Goal: Check status

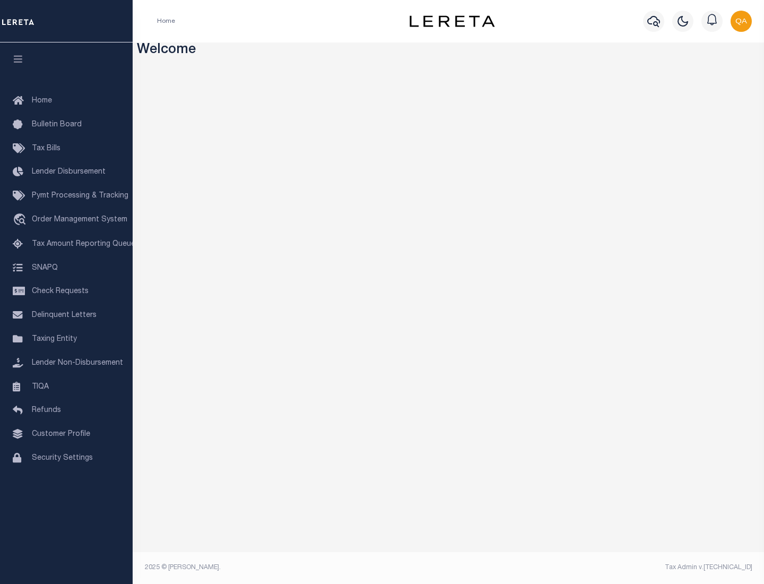
click at [66, 291] on span "Check Requests" at bounding box center [60, 291] width 57 height 7
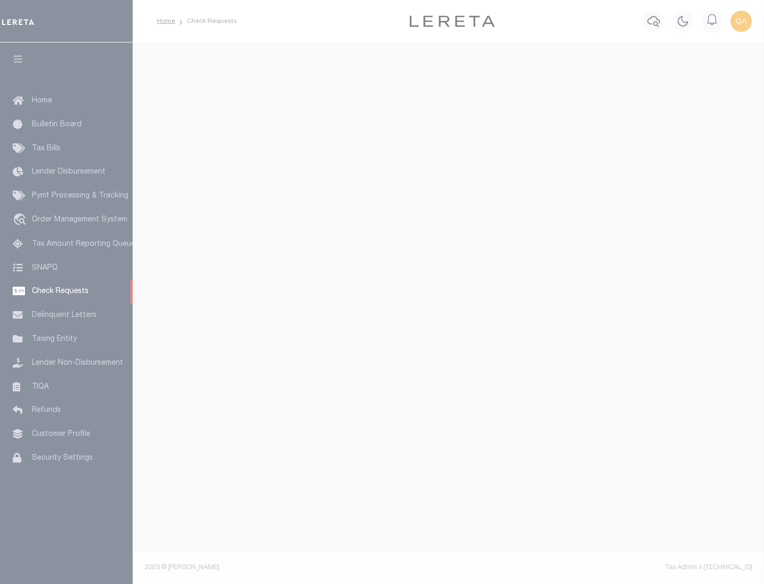
select select "50"
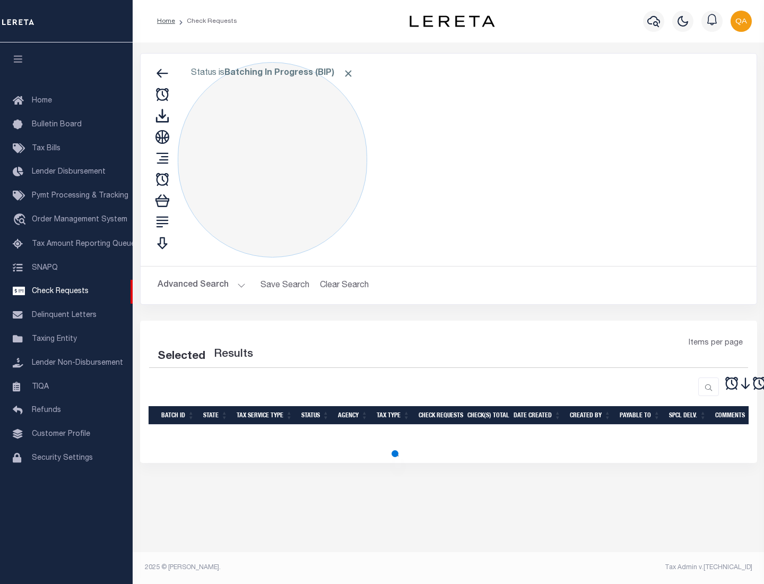
select select "50"
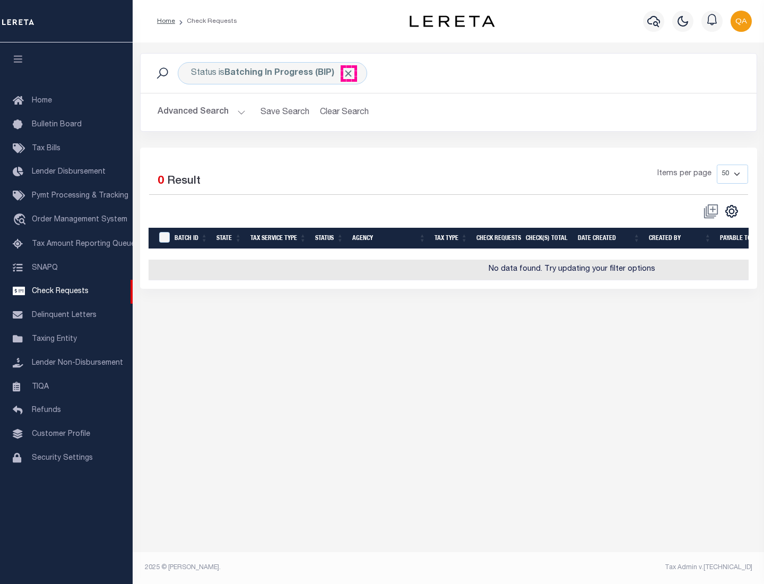
click at [349, 73] on span "Click to Remove" at bounding box center [348, 73] width 11 height 11
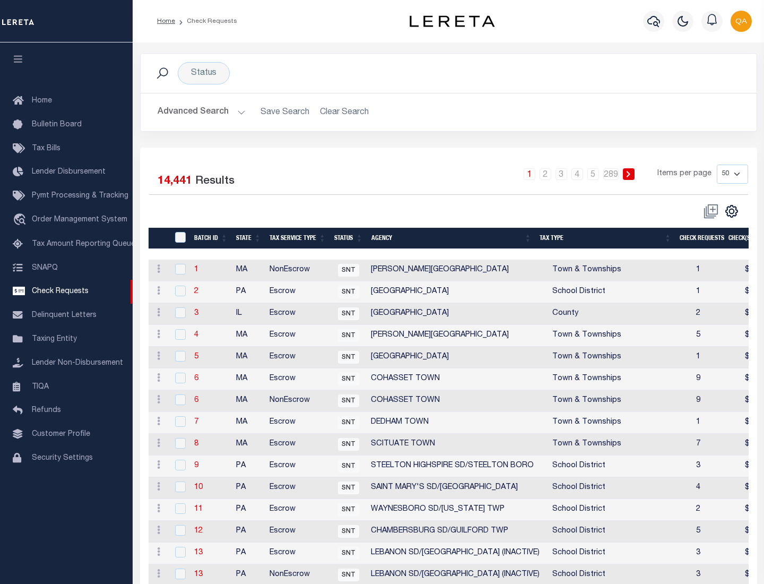
scroll to position [511, 0]
